Goal: Task Accomplishment & Management: Complete application form

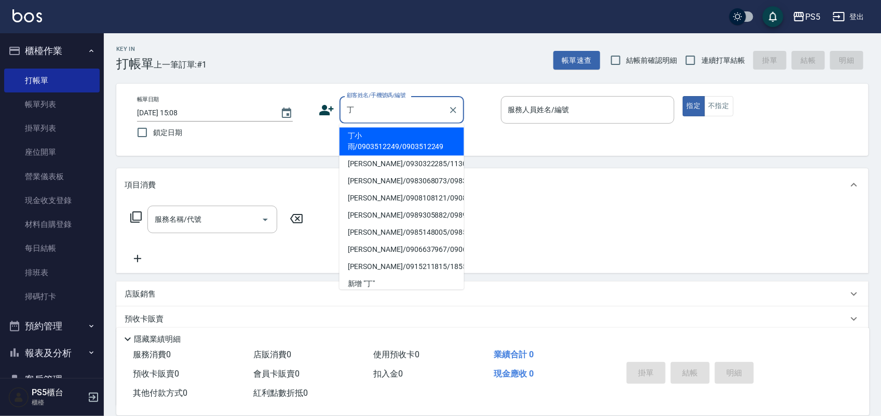
click at [394, 146] on li "丁小雨/0903512249/0903512249" at bounding box center [402, 142] width 125 height 28
type input "丁小雨/0903512249/0903512249"
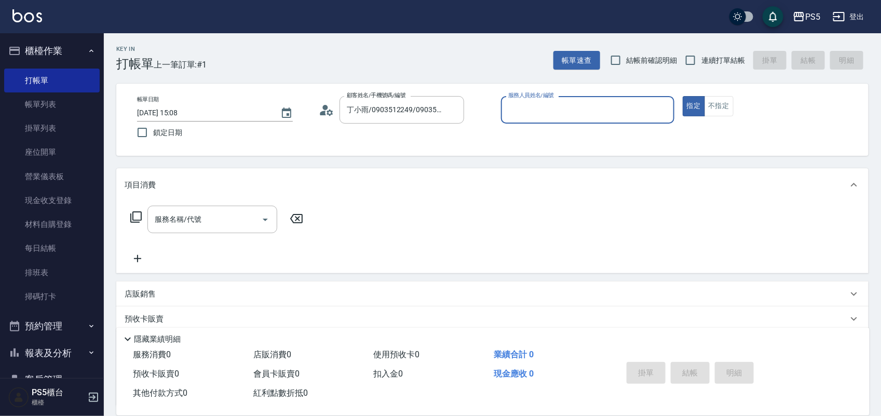
type input "Jolie-5"
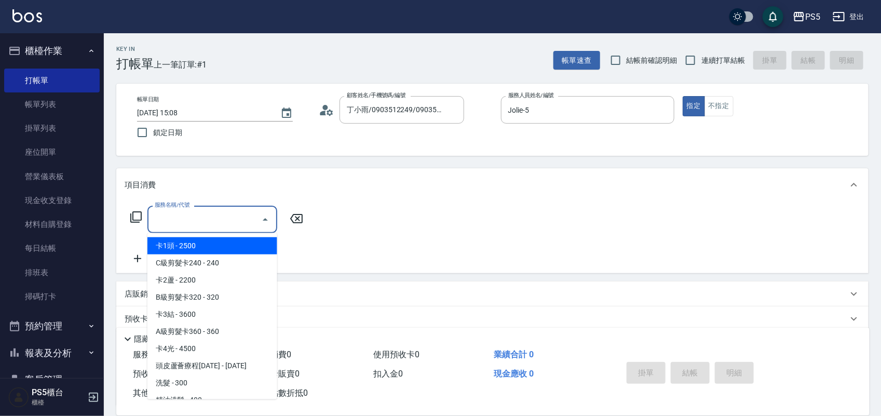
click at [204, 219] on input "服務名稱/代號" at bounding box center [204, 219] width 105 height 18
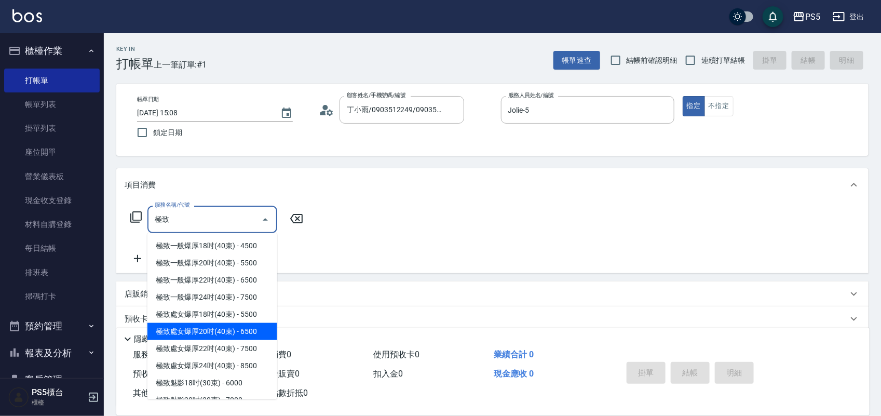
click at [213, 335] on span "極致處女爆厚20吋(40束) - 6500" at bounding box center [212, 331] width 130 height 17
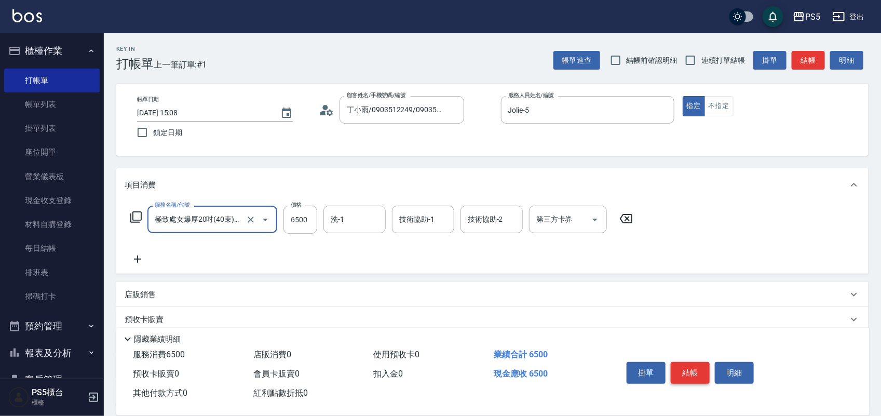
type input "極致處女爆厚20吋(40束)(G75)"
click at [687, 372] on button "結帳" at bounding box center [690, 373] width 39 height 22
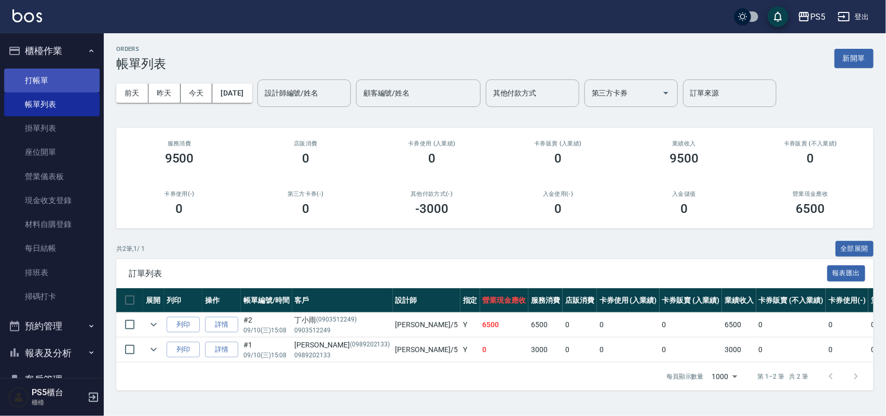
click at [43, 86] on link "打帳單" at bounding box center [52, 81] width 96 height 24
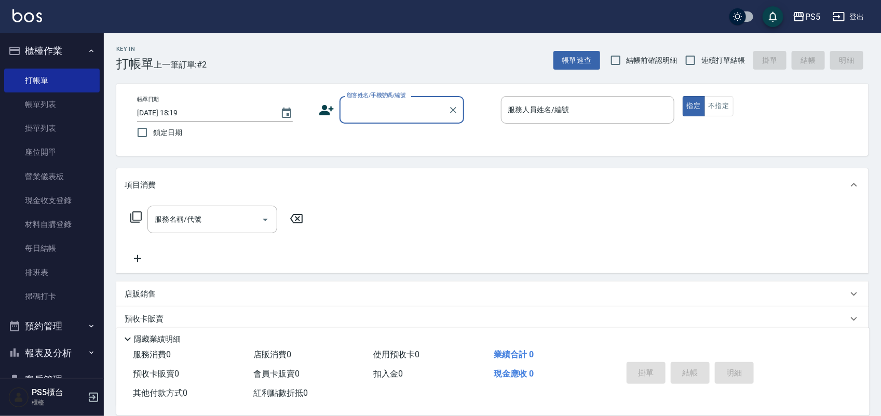
click at [392, 103] on input "顧客姓名/手機號碼/編號" at bounding box center [394, 110] width 100 height 18
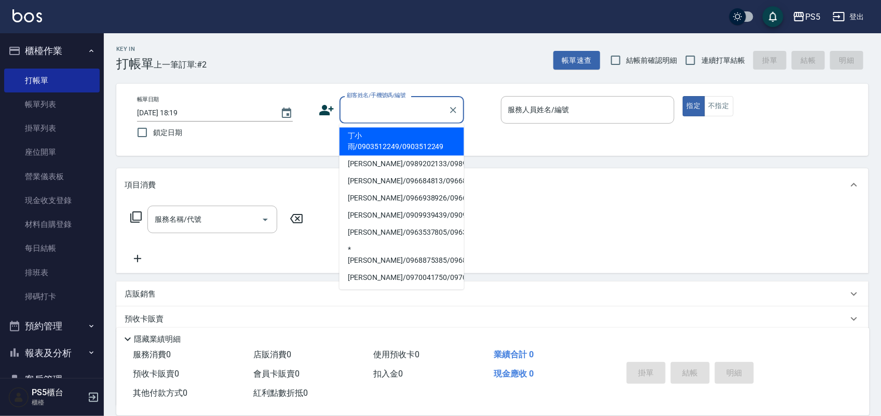
click at [348, 135] on li "丁小雨/0903512249/0903512249" at bounding box center [402, 142] width 125 height 28
type input "丁小雨/0903512249/0903512249"
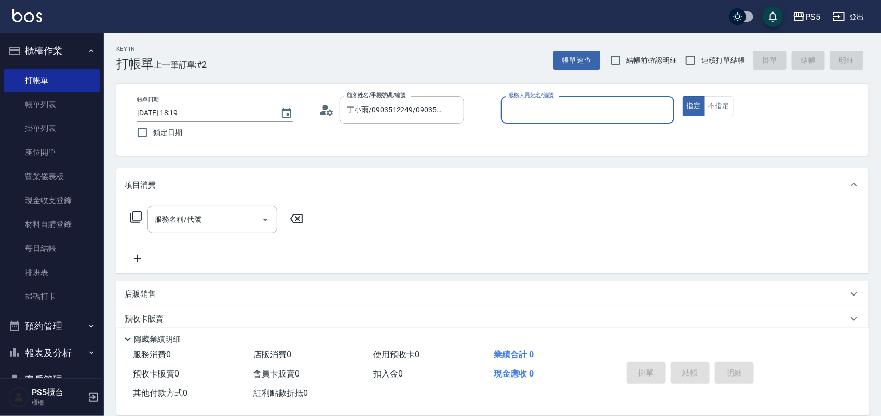
type input "Jolie-5"
click at [321, 107] on icon at bounding box center [327, 110] width 16 height 16
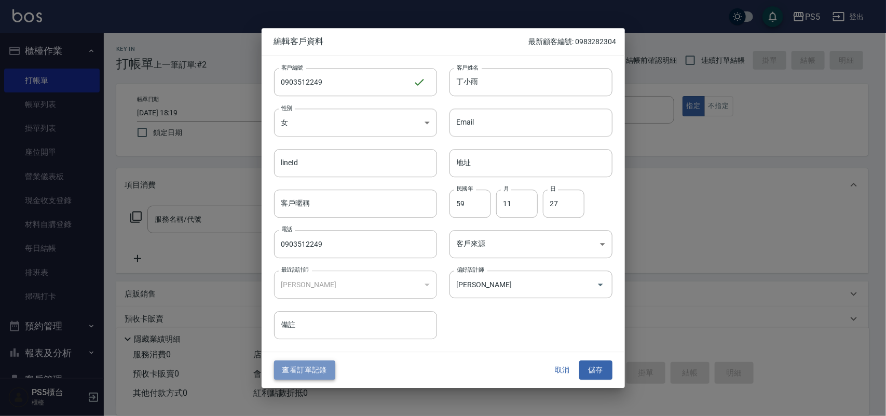
click at [311, 370] on button "查看訂單記錄" at bounding box center [304, 370] width 61 height 19
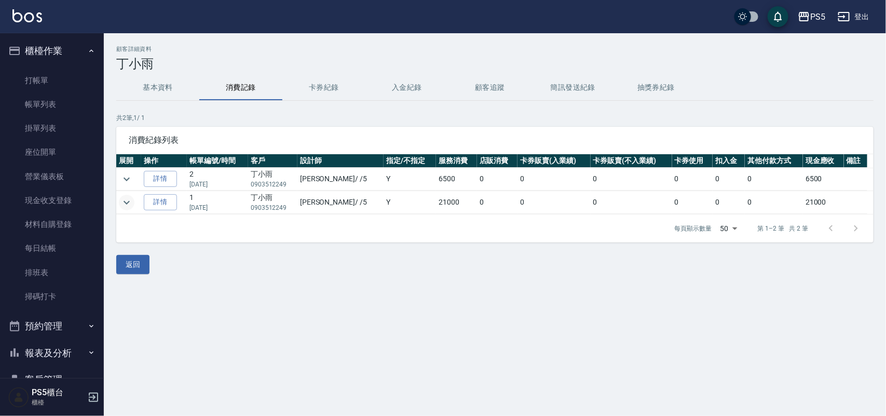
click at [126, 201] on icon "expand row" at bounding box center [126, 202] width 12 height 12
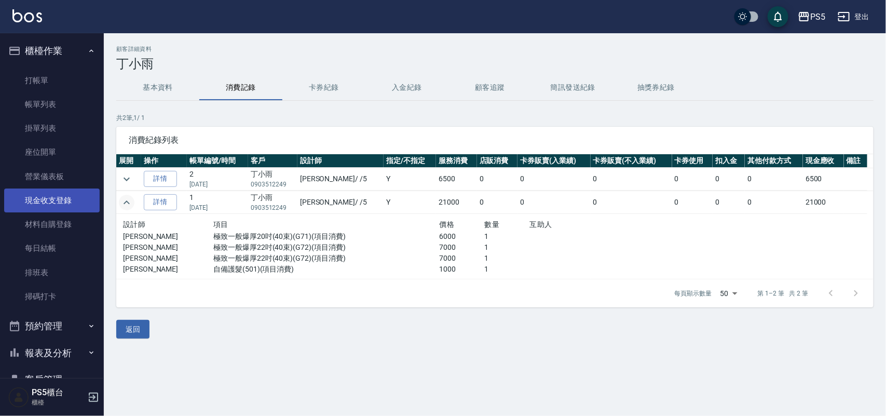
click at [49, 199] on link "現金收支登錄" at bounding box center [52, 200] width 96 height 24
